Goal: Task Accomplishment & Management: Manage account settings

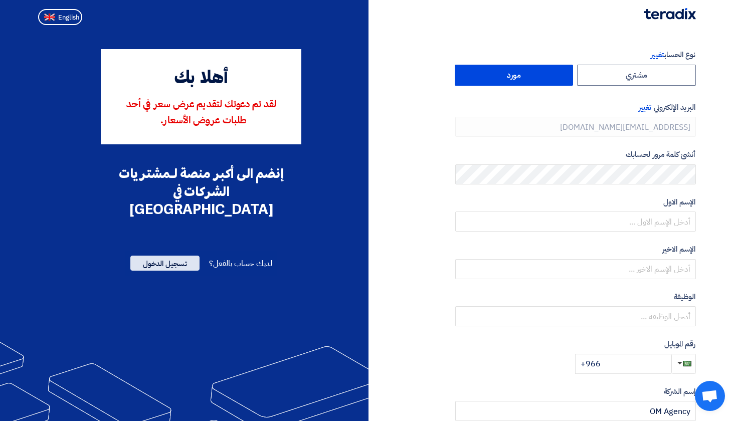
click at [159, 256] on span "تسجيل الدخول" at bounding box center [164, 263] width 69 height 15
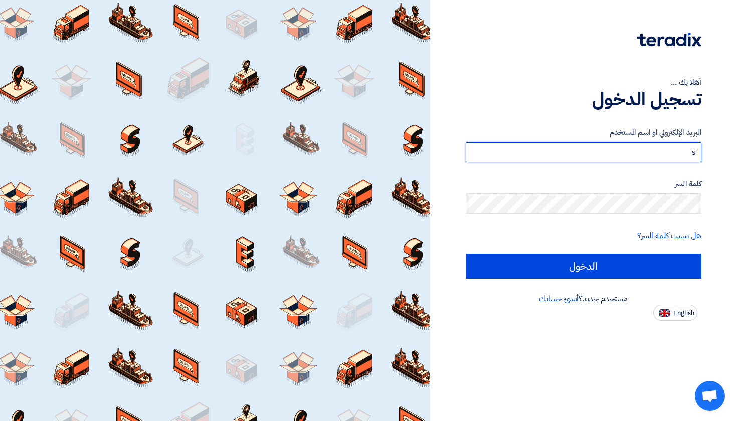
type input "sa"
click at [545, 148] on input "sa" at bounding box center [584, 152] width 236 height 20
paste input "saleh.bnafisah@om.sa"
type input "saleh.bnafisah@om.sa"
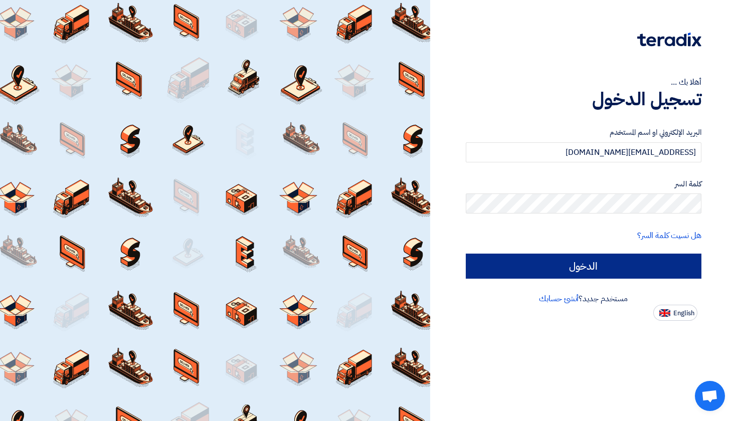
click at [569, 273] on input "الدخول" at bounding box center [584, 266] width 236 height 25
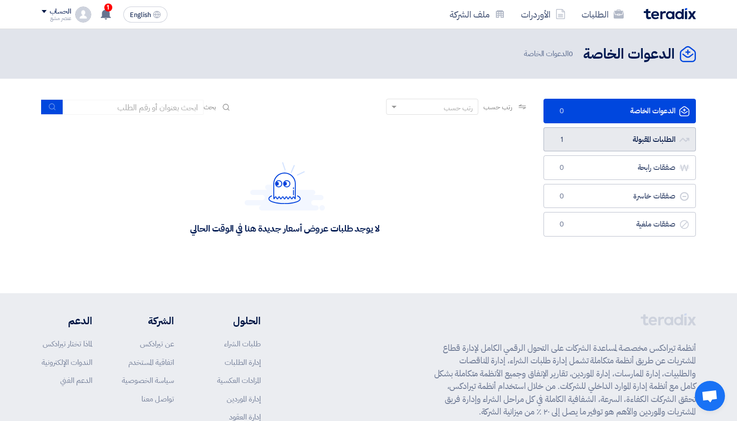
click at [604, 137] on link "الطلبات المقبولة الطلبات المقبولة 1" at bounding box center [620, 139] width 152 height 25
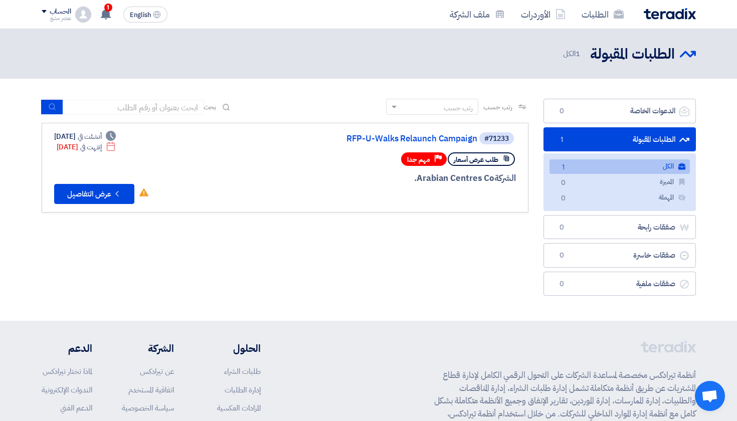
click at [595, 143] on link "الطلبات المقبولة الطلبات المقبولة 1" at bounding box center [620, 139] width 152 height 25
click at [606, 180] on link "المميزة المميزة 0" at bounding box center [620, 182] width 140 height 15
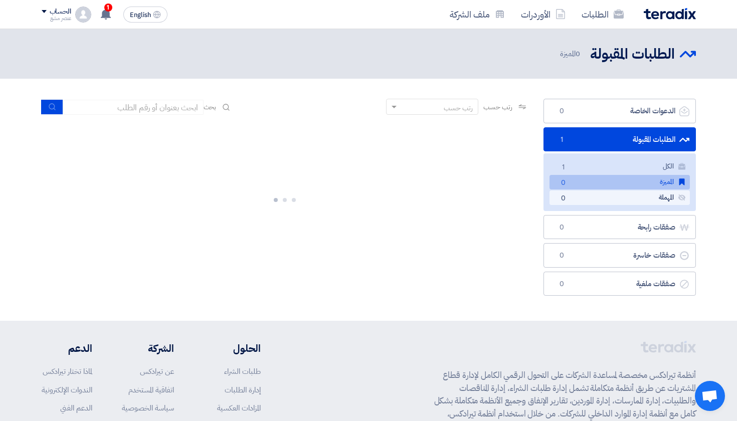
click at [609, 198] on link "المهملة المهملة 0" at bounding box center [620, 198] width 140 height 15
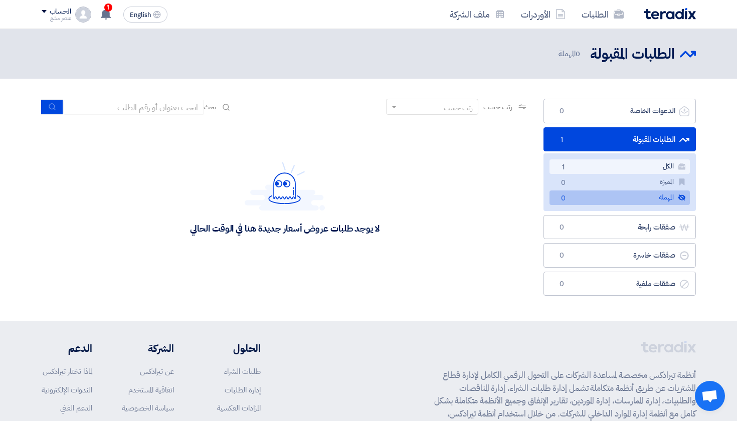
click at [607, 161] on link "الكل الكل 1" at bounding box center [620, 166] width 140 height 15
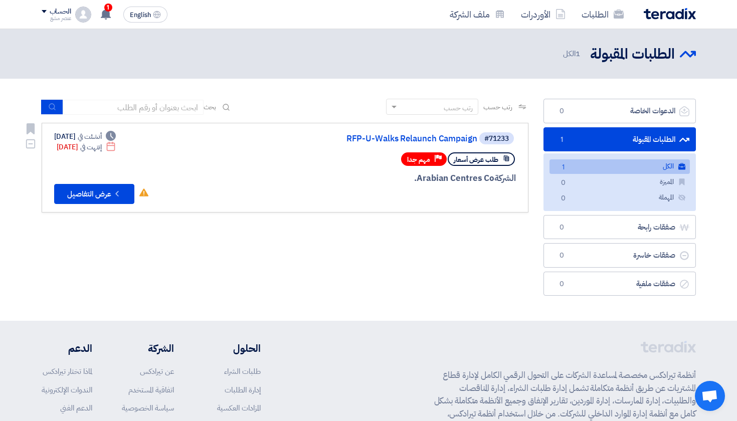
click at [425, 180] on div "الشركة Arabian Centres Co." at bounding box center [395, 178] width 241 height 13
click at [82, 191] on button "Check details عرض التفاصيل" at bounding box center [94, 194] width 80 height 20
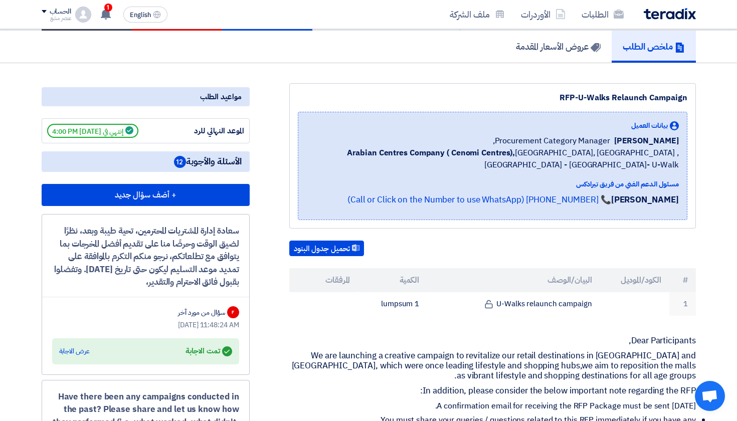
scroll to position [72, 0]
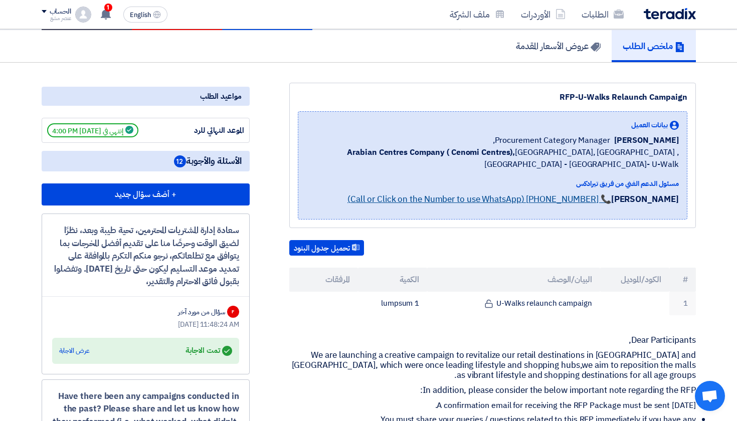
click at [478, 203] on link "📞 [PHONE_NUMBER] (Call or Click on the Number to use WhatsApp)" at bounding box center [479, 199] width 264 height 13
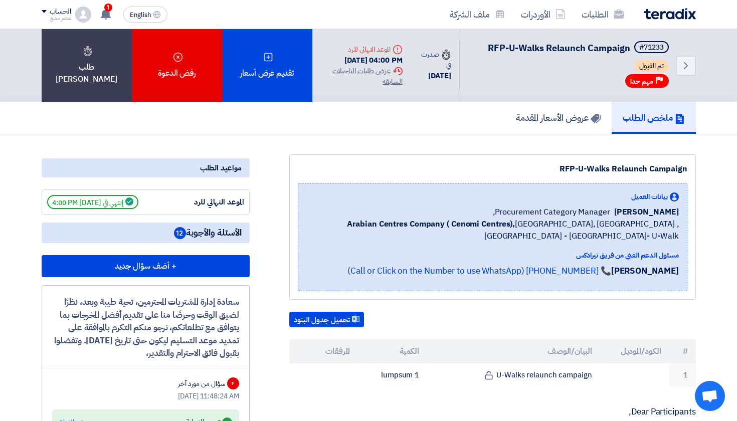
scroll to position [0, 0]
click at [564, 167] on div "RFP-U-Walks Relaunch Campaign" at bounding box center [493, 169] width 390 height 12
copy div "RFP-U-Walks Relaunch Campaign"
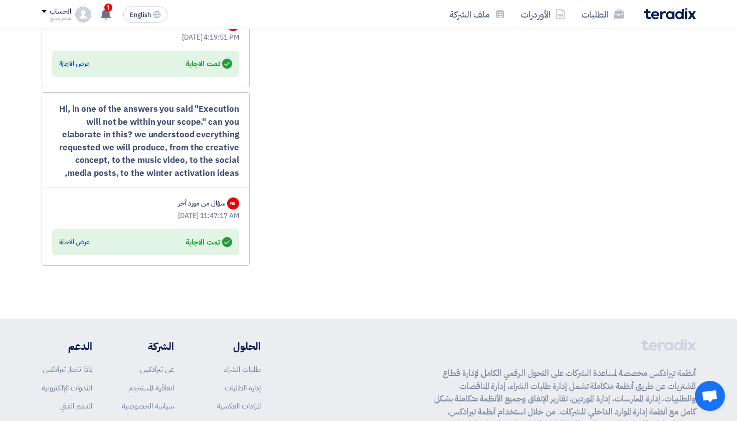
scroll to position [1941, 0]
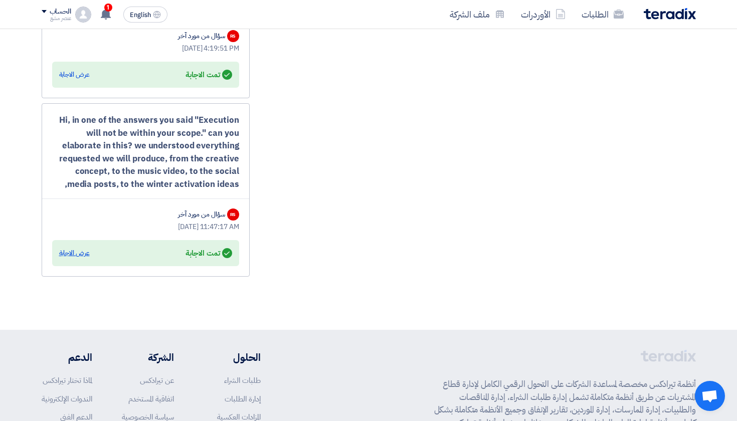
click at [78, 248] on div "عرض الاجابة" at bounding box center [74, 253] width 31 height 10
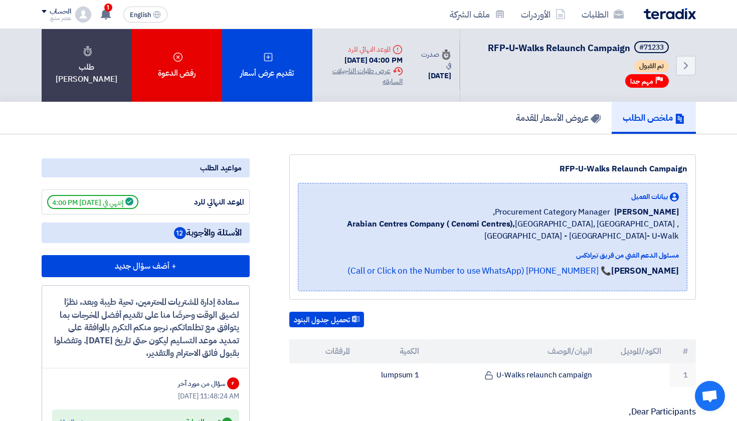
scroll to position [0, 0]
click at [370, 71] on div "Extension History عرض طلبات التاجيلات السابقه" at bounding box center [361, 76] width 82 height 21
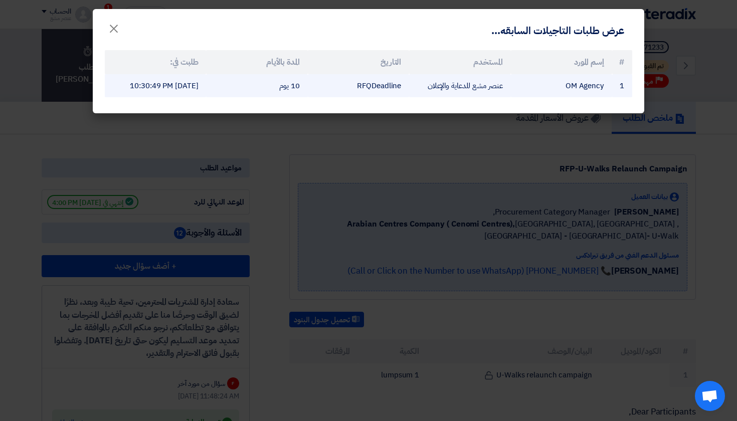
click at [305, 96] on td "10 يوم" at bounding box center [256, 86] width 101 height 24
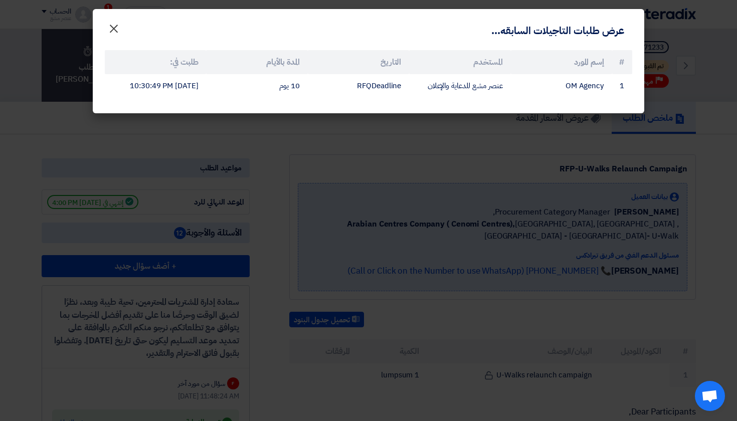
click at [112, 27] on span "×" at bounding box center [114, 28] width 12 height 30
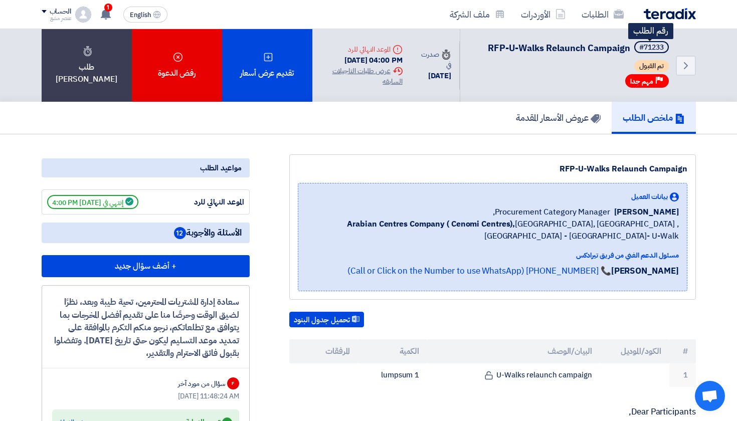
click at [648, 45] on div "#71233" at bounding box center [651, 47] width 25 height 7
click at [532, 16] on link "الأوردرات" at bounding box center [543, 15] width 61 height 24
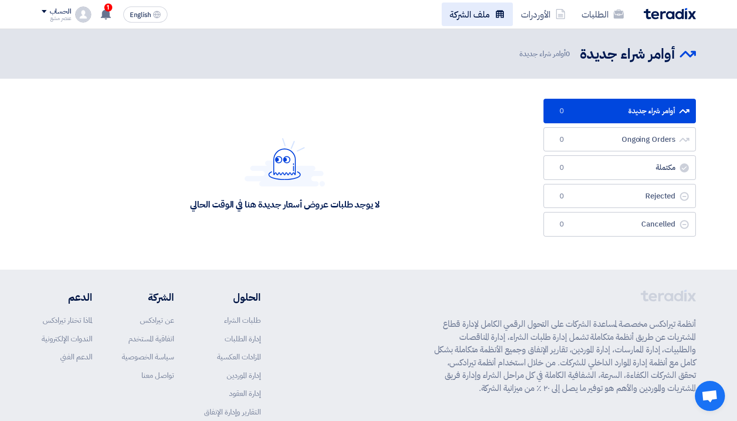
click at [480, 17] on link "ملف الشركة" at bounding box center [477, 15] width 71 height 24
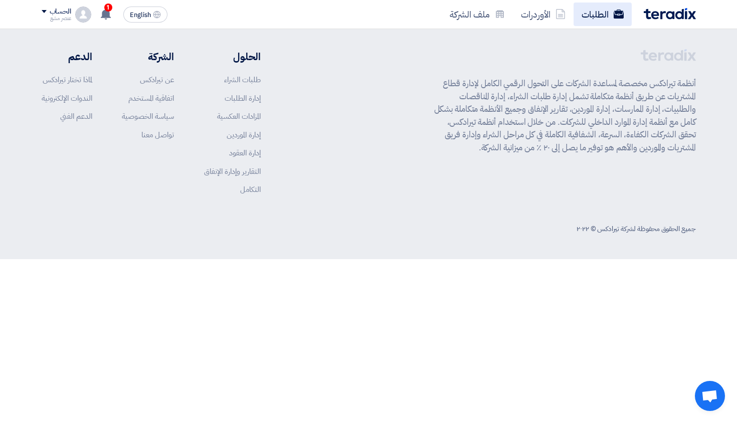
click at [576, 19] on link "الطلبات" at bounding box center [603, 15] width 58 height 24
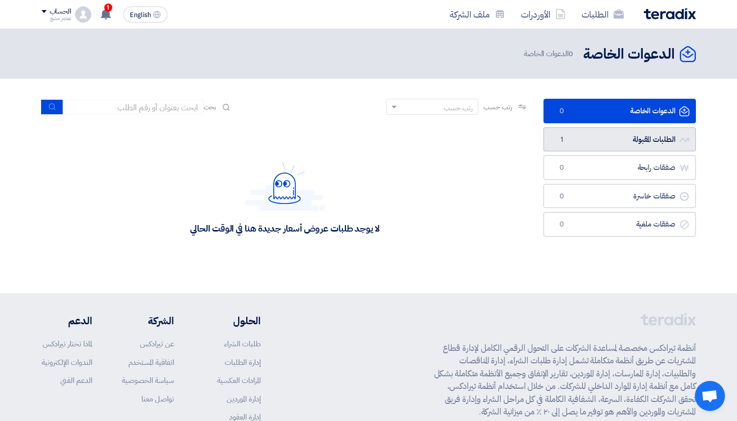
click at [570, 141] on link "الطلبات المقبولة الطلبات المقبولة 1" at bounding box center [620, 139] width 152 height 25
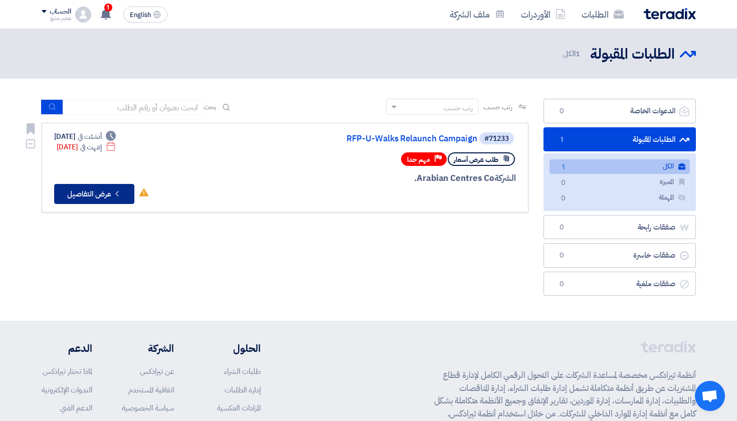
click at [71, 196] on button "Check details عرض التفاصيل" at bounding box center [94, 194] width 80 height 20
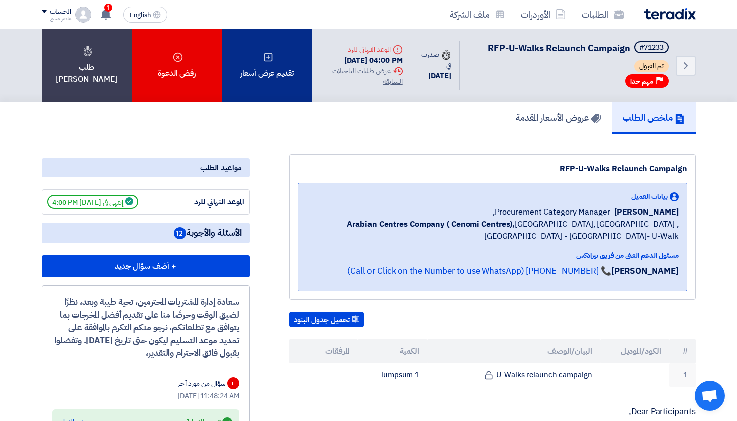
click at [254, 89] on div "تقديم عرض أسعار" at bounding box center [267, 65] width 90 height 73
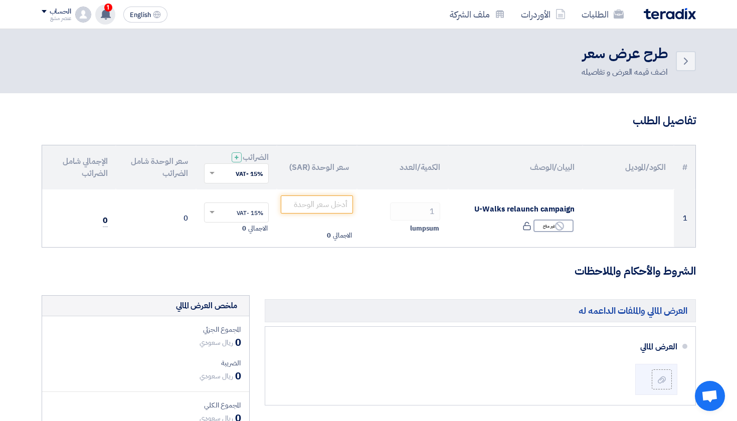
click at [101, 17] on icon at bounding box center [105, 14] width 11 height 11
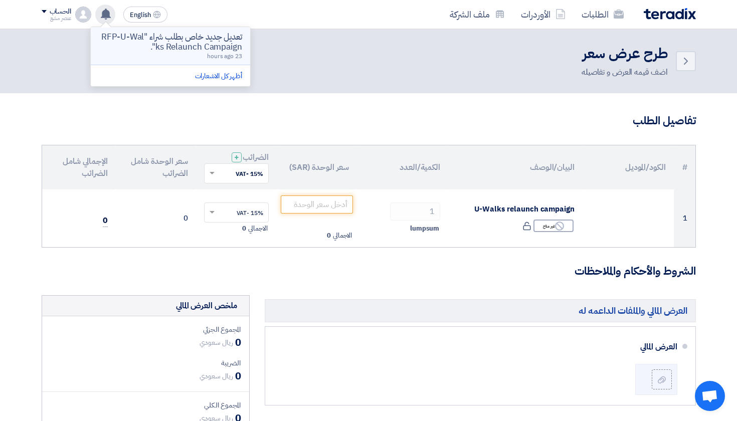
click at [171, 44] on p "تعديل جديد خاص بطلب شراء "RFP-U-Walks Relaunch Campaign"." at bounding box center [170, 42] width 143 height 20
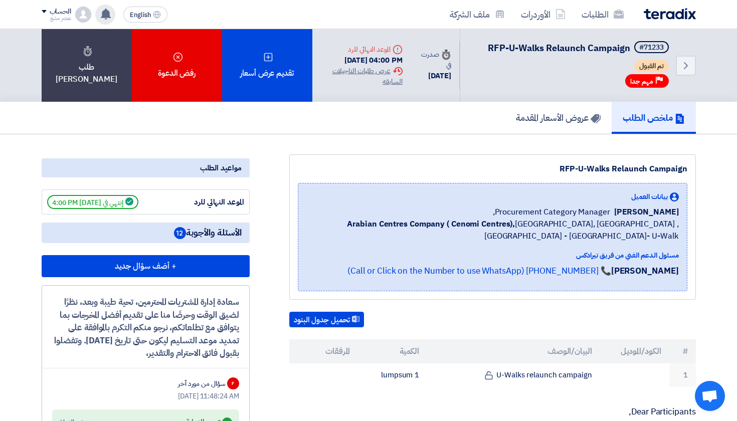
click at [107, 11] on use at bounding box center [106, 14] width 10 height 11
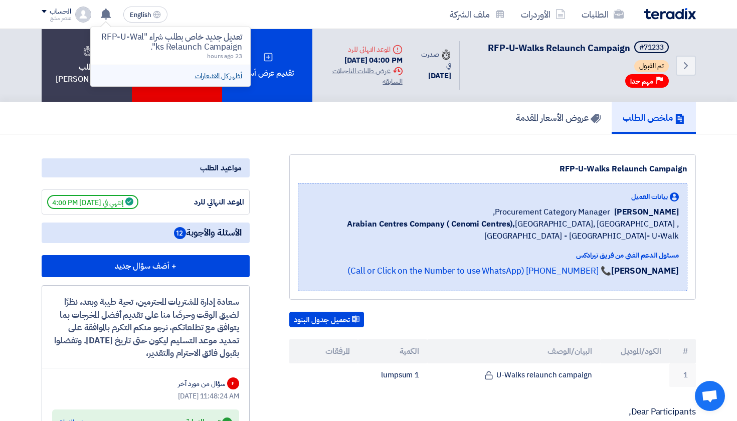
click at [211, 76] on link "أظهر كل الاشعارات" at bounding box center [218, 76] width 47 height 11
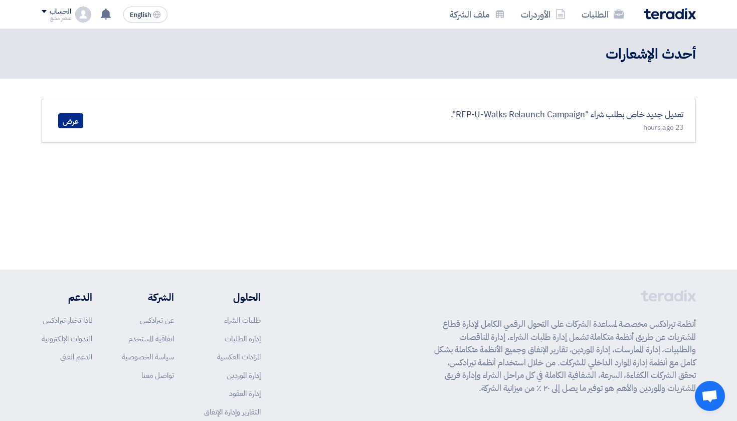
click at [72, 122] on link "عرض" at bounding box center [70, 120] width 25 height 15
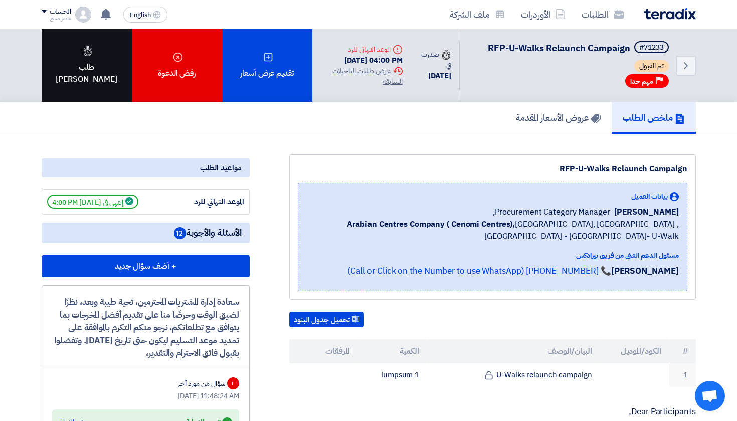
click at [100, 80] on div "طلب [PERSON_NAME]" at bounding box center [87, 65] width 90 height 73
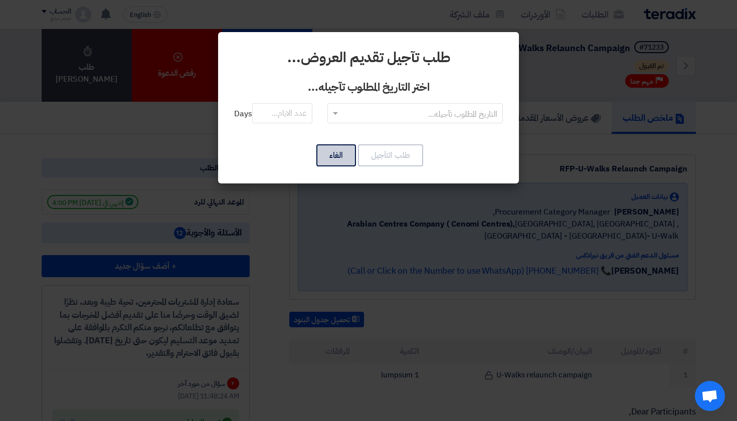
click at [332, 152] on button "الغاء" at bounding box center [336, 155] width 40 height 22
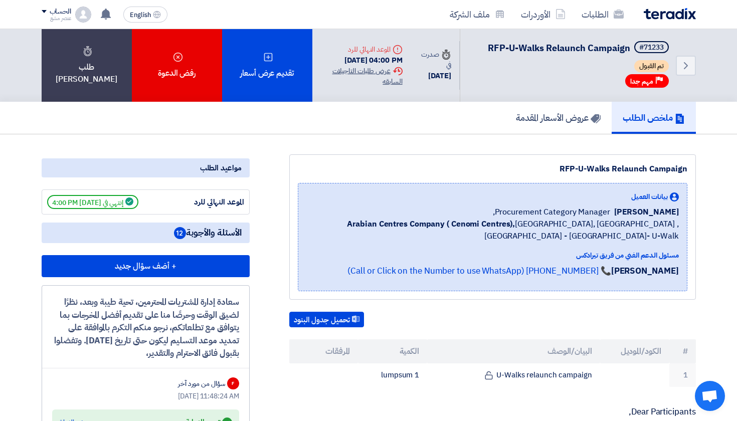
click at [362, 69] on div "Extension History عرض طلبات التاجيلات السابقه" at bounding box center [361, 76] width 82 height 21
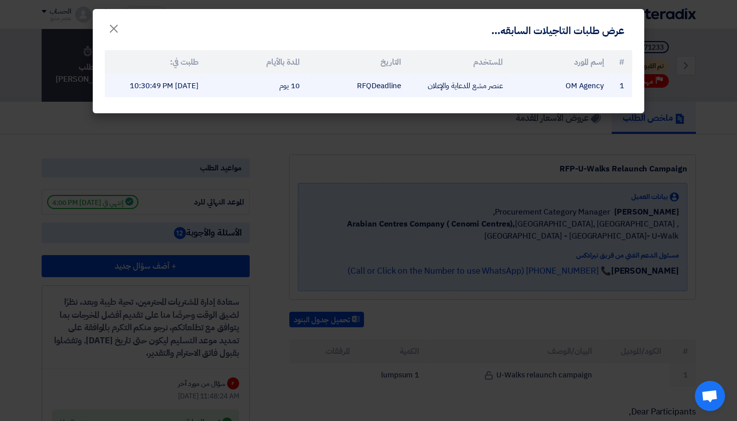
click at [324, 90] on td "RFQDeadline" at bounding box center [358, 86] width 101 height 24
click at [293, 93] on td "10 يوم" at bounding box center [256, 86] width 101 height 24
click at [545, 98] on td "OM Agency" at bounding box center [561, 86] width 101 height 24
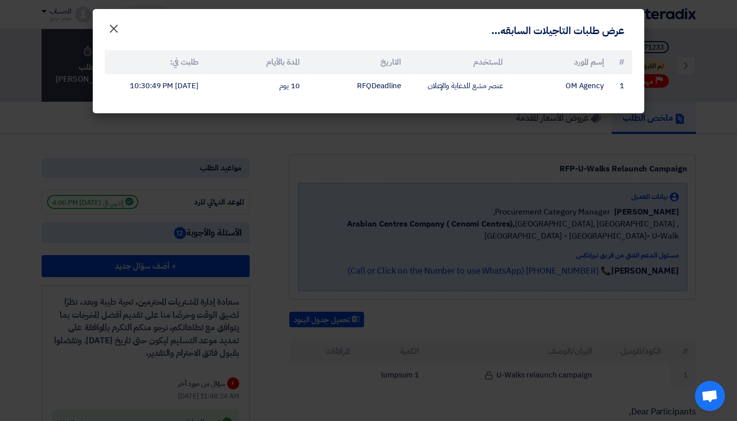
click at [109, 24] on span "×" at bounding box center [114, 28] width 12 height 30
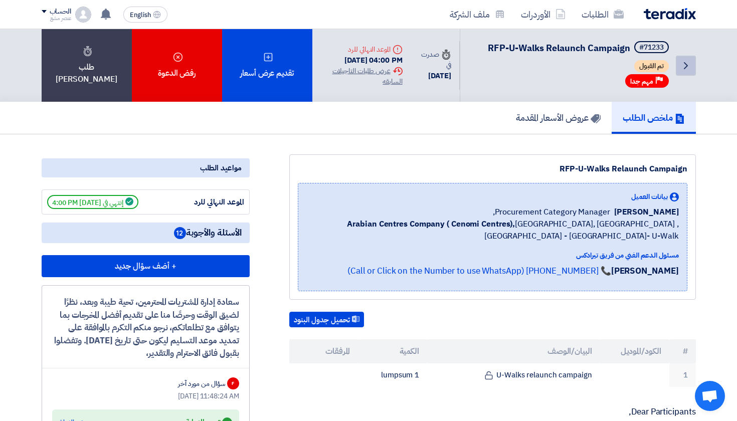
click at [684, 68] on use at bounding box center [686, 65] width 4 height 7
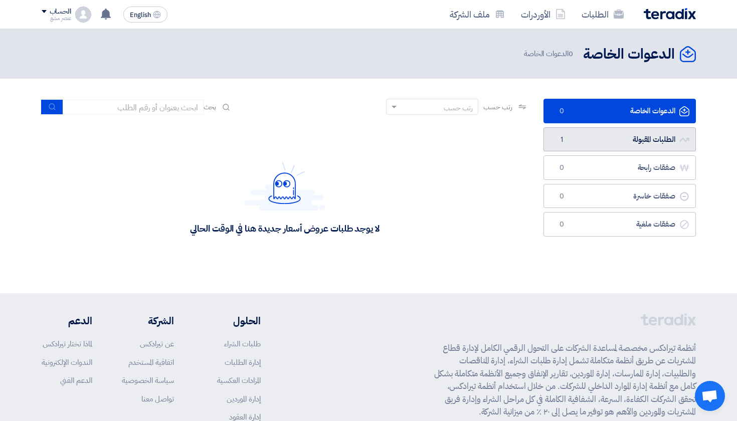
click at [598, 141] on link "الطلبات المقبولة الطلبات المقبولة 1" at bounding box center [620, 139] width 152 height 25
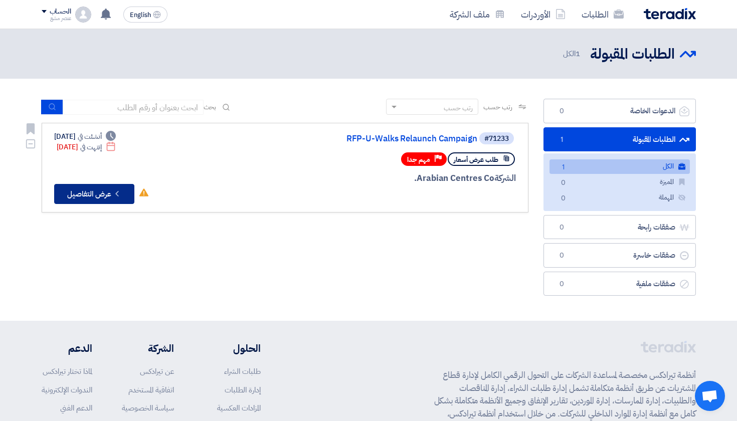
click at [67, 192] on button "Check details عرض التفاصيل" at bounding box center [94, 194] width 80 height 20
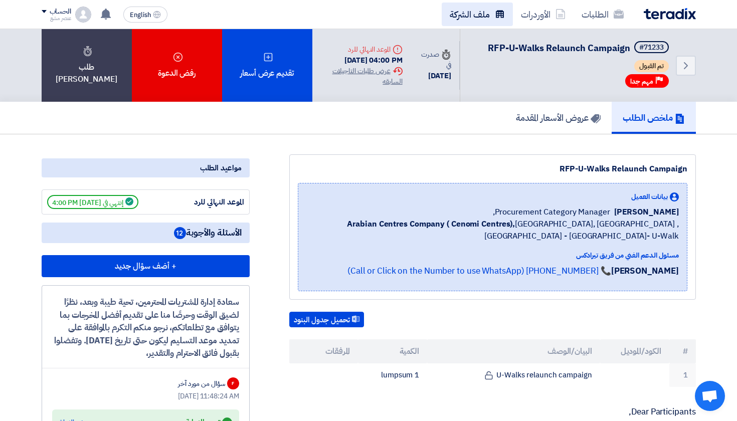
click at [472, 16] on link "ملف الشركة" at bounding box center [477, 15] width 71 height 24
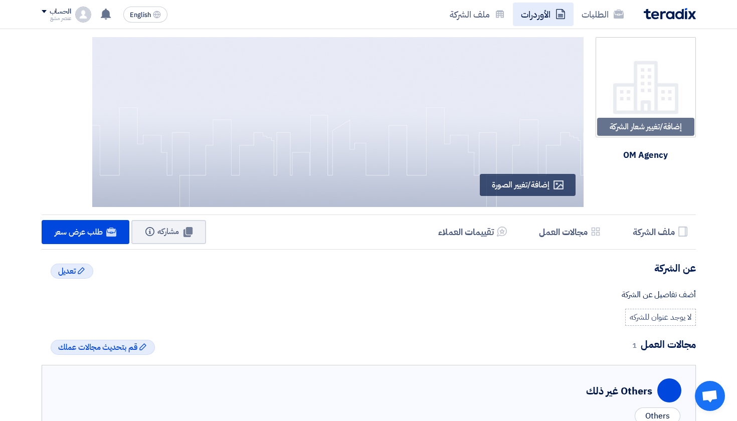
click at [536, 10] on link "الأوردرات" at bounding box center [543, 15] width 61 height 24
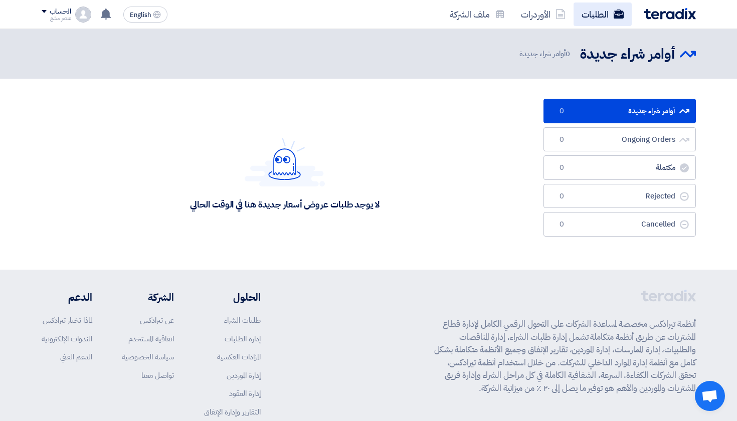
click at [615, 10] on icon at bounding box center [619, 14] width 10 height 10
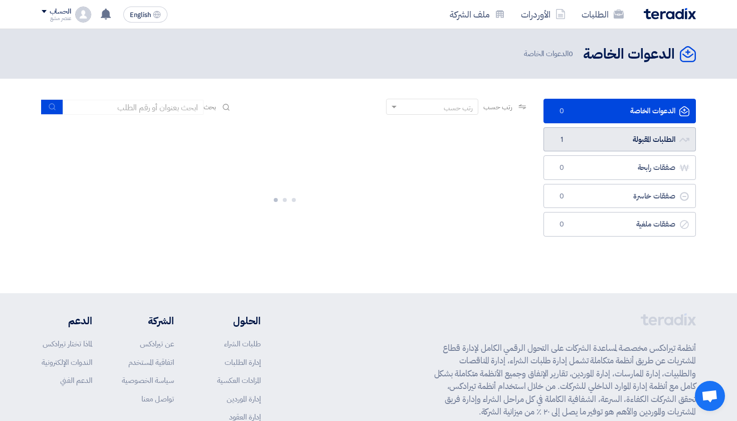
click at [568, 131] on link "الطلبات المقبولة الطلبات المقبولة 1" at bounding box center [620, 139] width 152 height 25
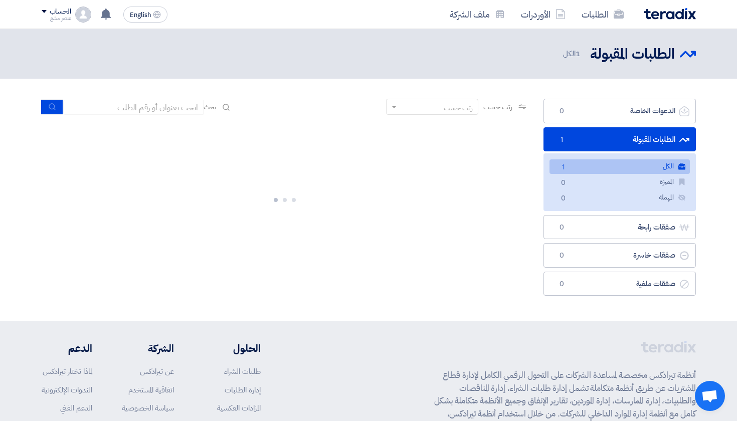
click at [597, 161] on link "الكل الكل 1" at bounding box center [620, 166] width 140 height 15
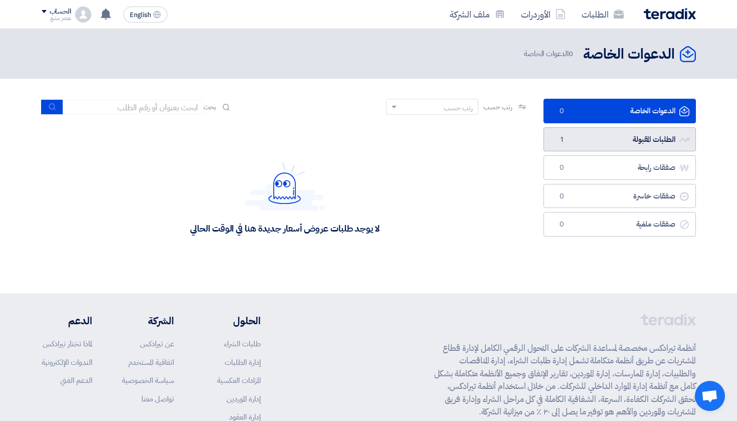
click at [591, 143] on link "الطلبات المقبولة الطلبات المقبولة 1" at bounding box center [620, 139] width 152 height 25
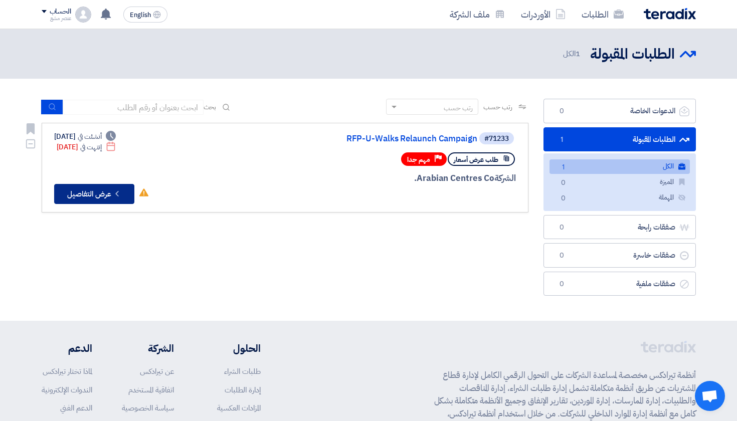
click at [92, 198] on button "Check details عرض التفاصيل" at bounding box center [94, 194] width 80 height 20
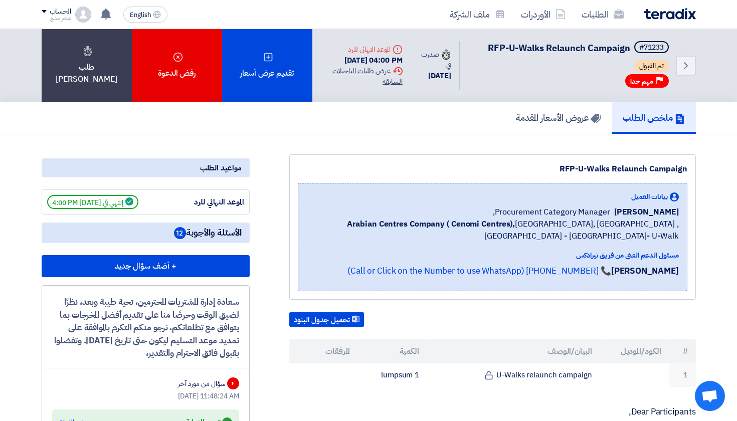
click at [356, 77] on div "Extension History عرض طلبات التاجيلات السابقه" at bounding box center [361, 76] width 82 height 21
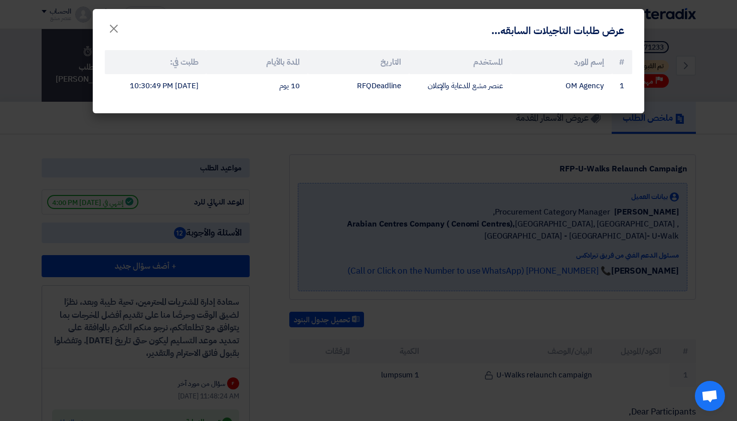
click at [506, 187] on modal-container "عرض طلبات التاجيلات السابقه... × # إسم المورد المستخدم التاريخ المدة بالأيام طل…" at bounding box center [368, 210] width 737 height 421
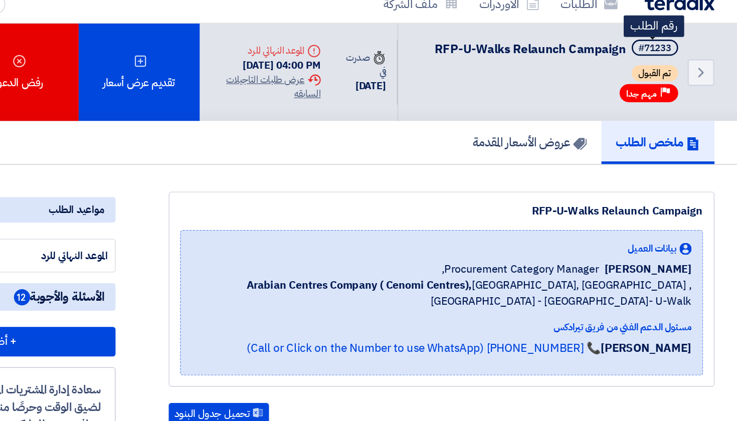
click at [639, 44] on div "#71233" at bounding box center [651, 47] width 25 height 7
copy div "71233"
